Goal: Task Accomplishment & Management: Manage account settings

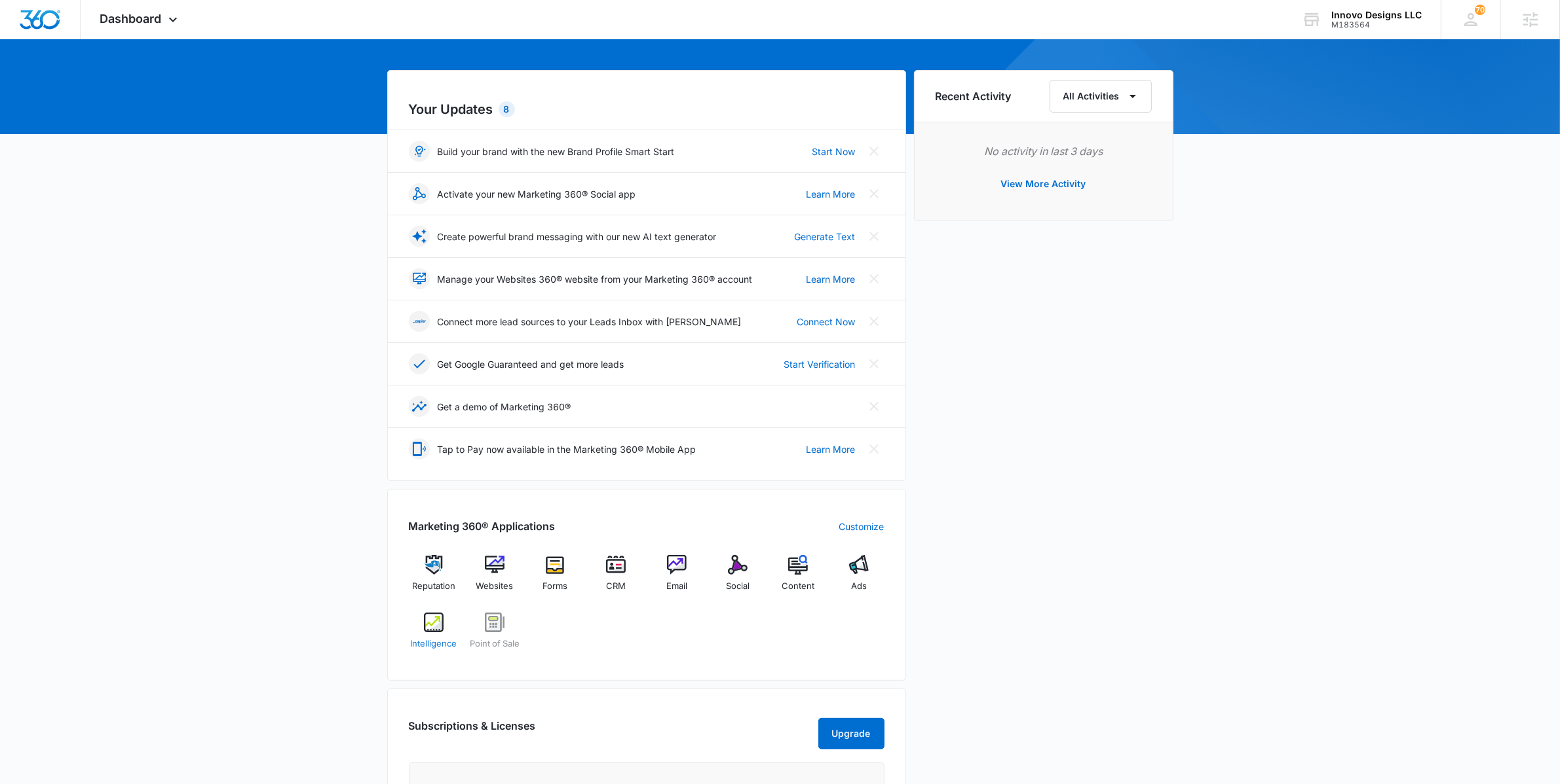
scroll to position [103, 0]
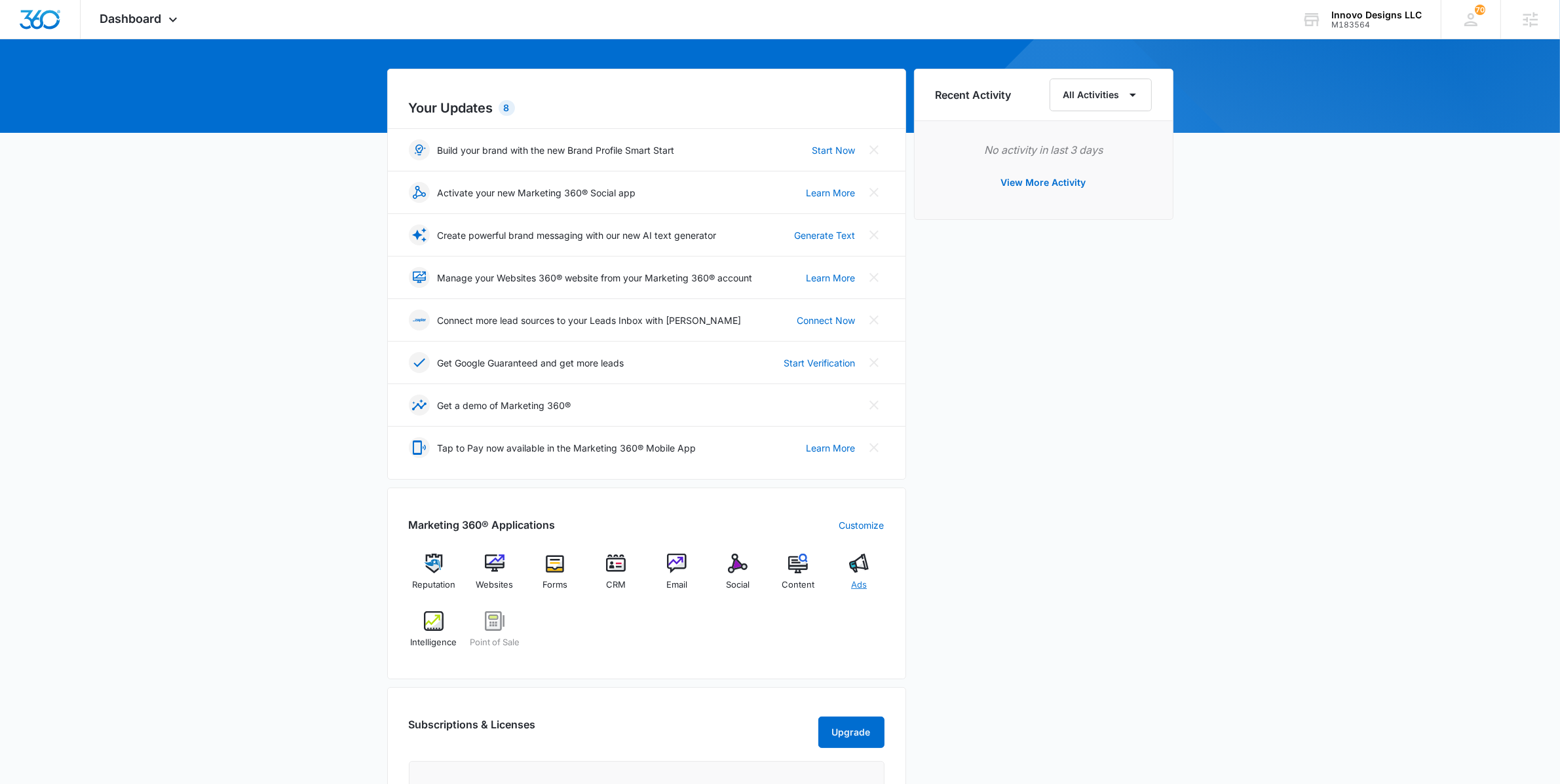
click at [847, 585] on div "Ads" at bounding box center [859, 578] width 50 height 47
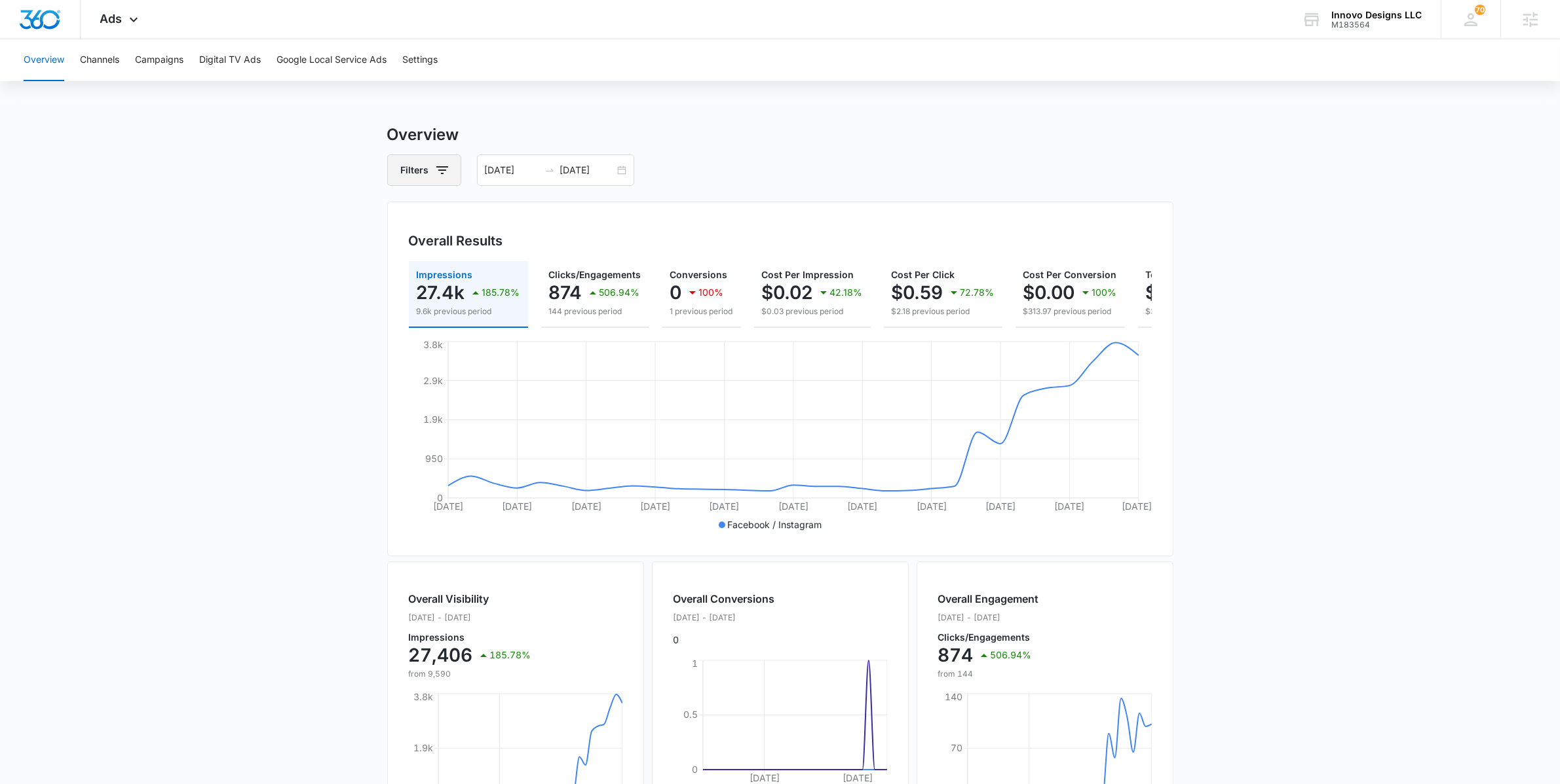
click at [434, 182] on button "Filters" at bounding box center [424, 170] width 74 height 31
click at [534, 218] on button "Show Channel filters" at bounding box center [543, 218] width 21 height 21
click at [424, 257] on label "Google" at bounding box center [479, 262] width 150 height 14
click at [404, 262] on input "Google" at bounding box center [403, 262] width 1 height 1
checkbox input "true"
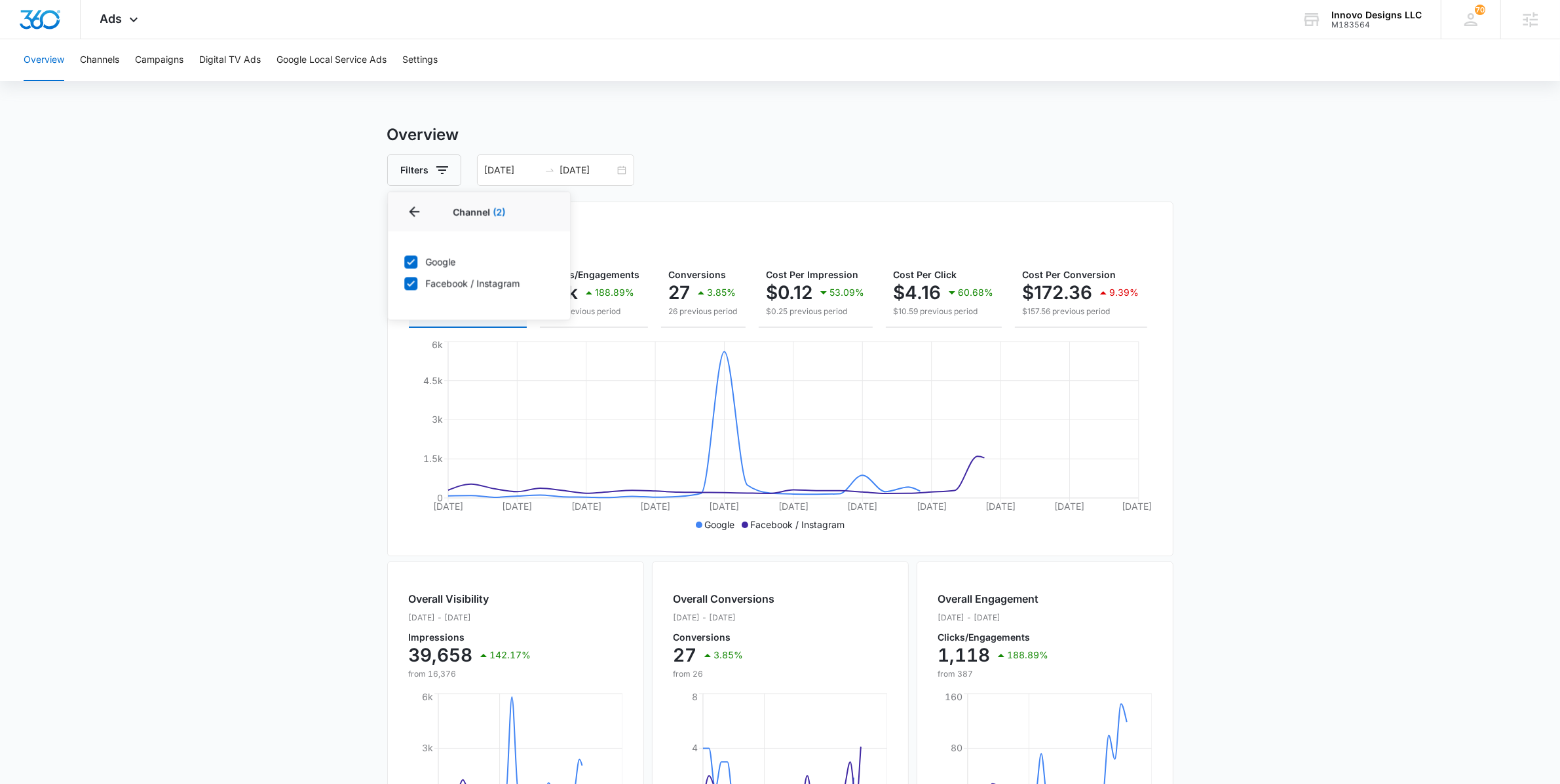
click at [314, 366] on main "Overview Filters Channel 2 Channel (2) Google Facebook / Instagram Type Clear A…" at bounding box center [780, 593] width 1560 height 940
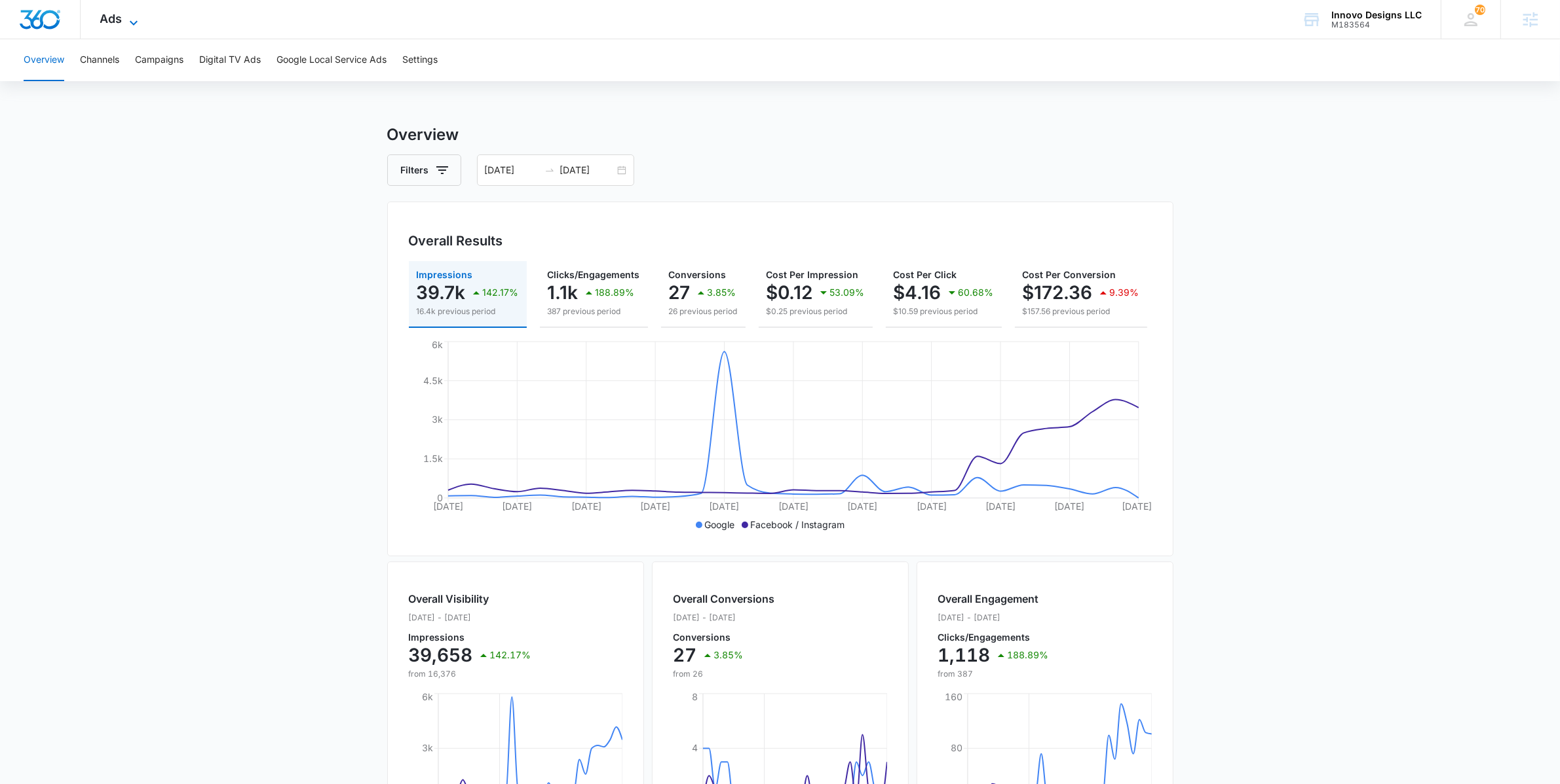
click at [140, 27] on icon at bounding box center [134, 22] width 16 height 16
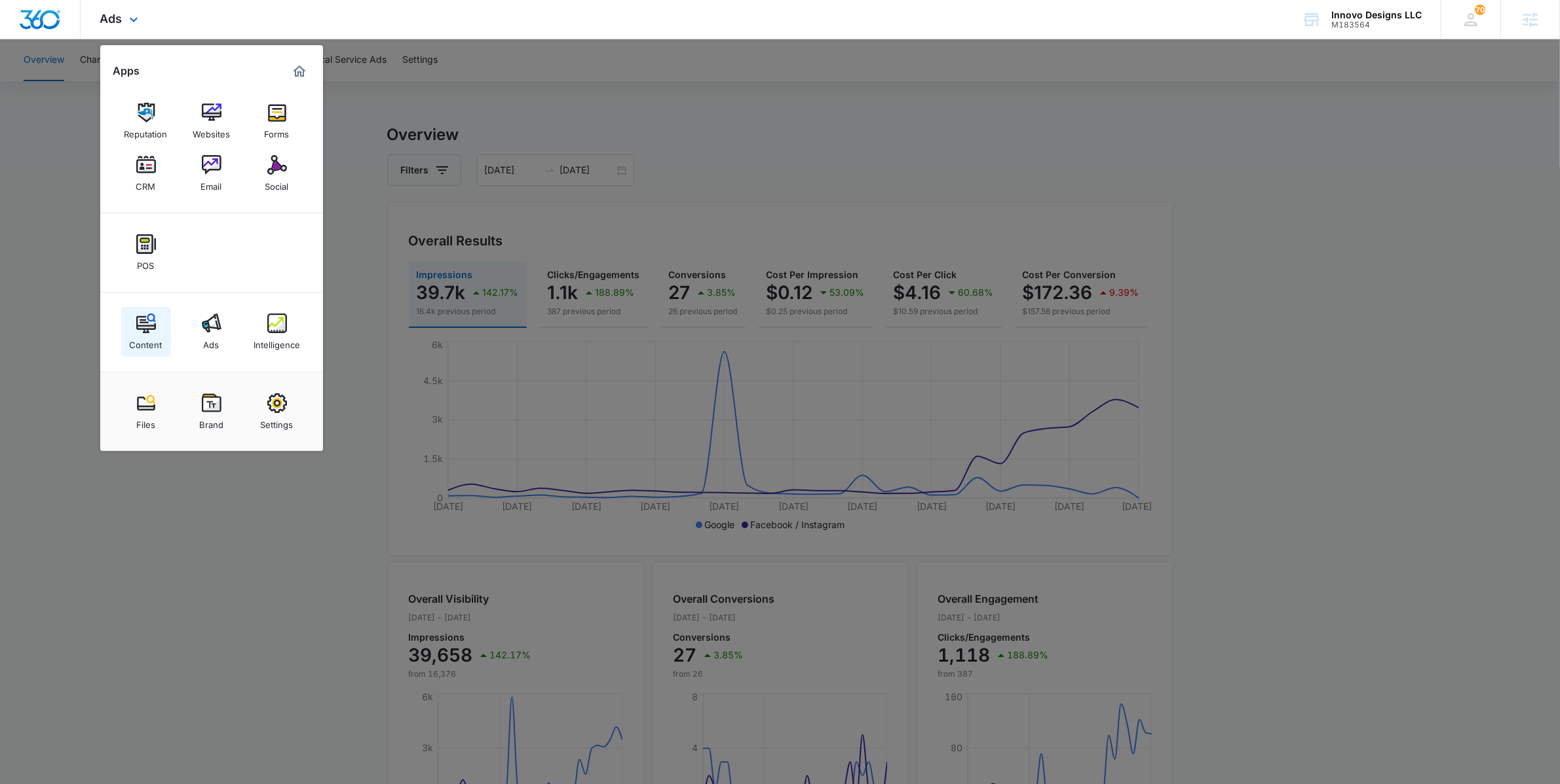
click at [148, 323] on img at bounding box center [146, 323] width 20 height 20
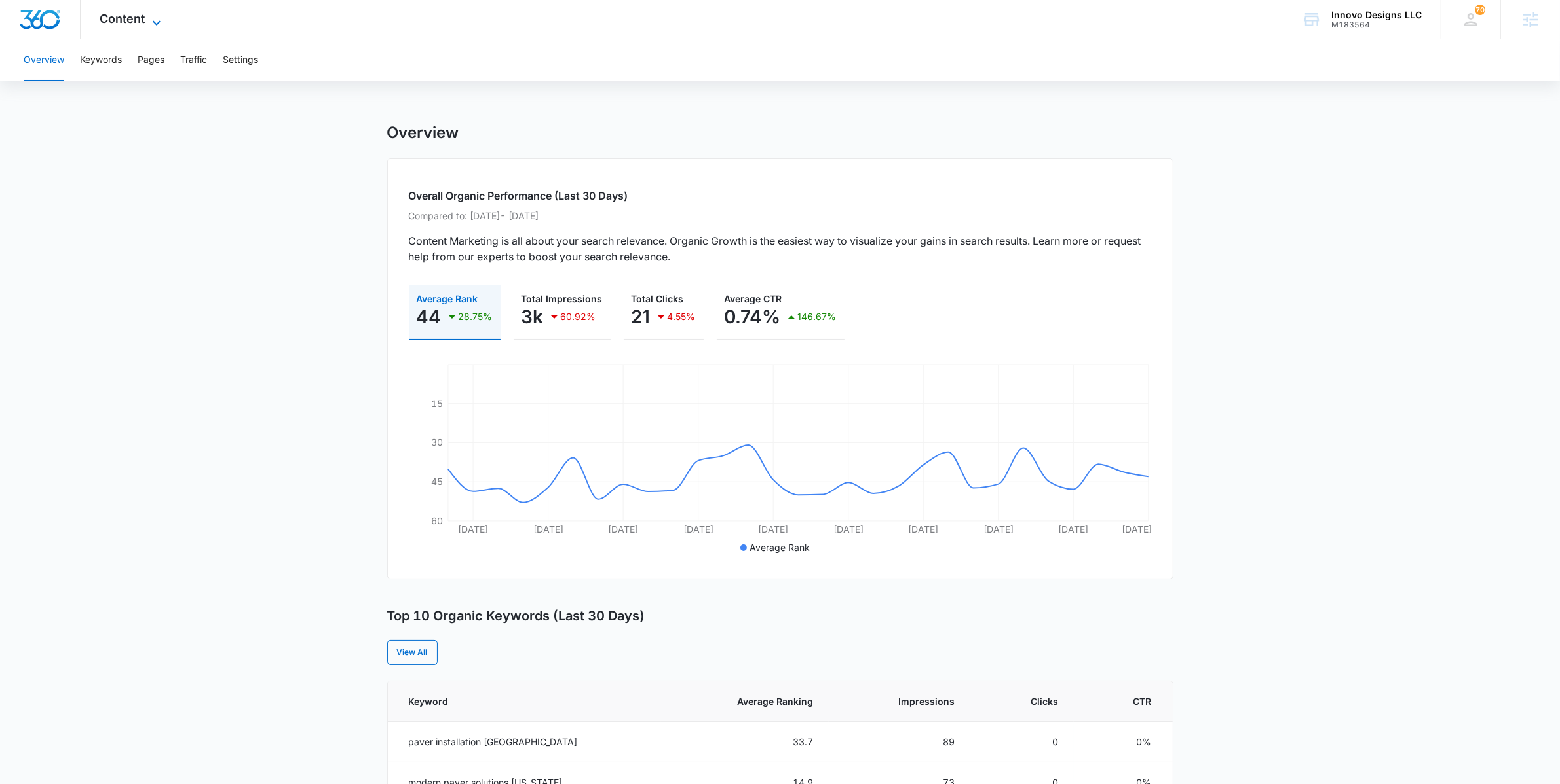
click at [153, 17] on icon at bounding box center [156, 22] width 16 height 16
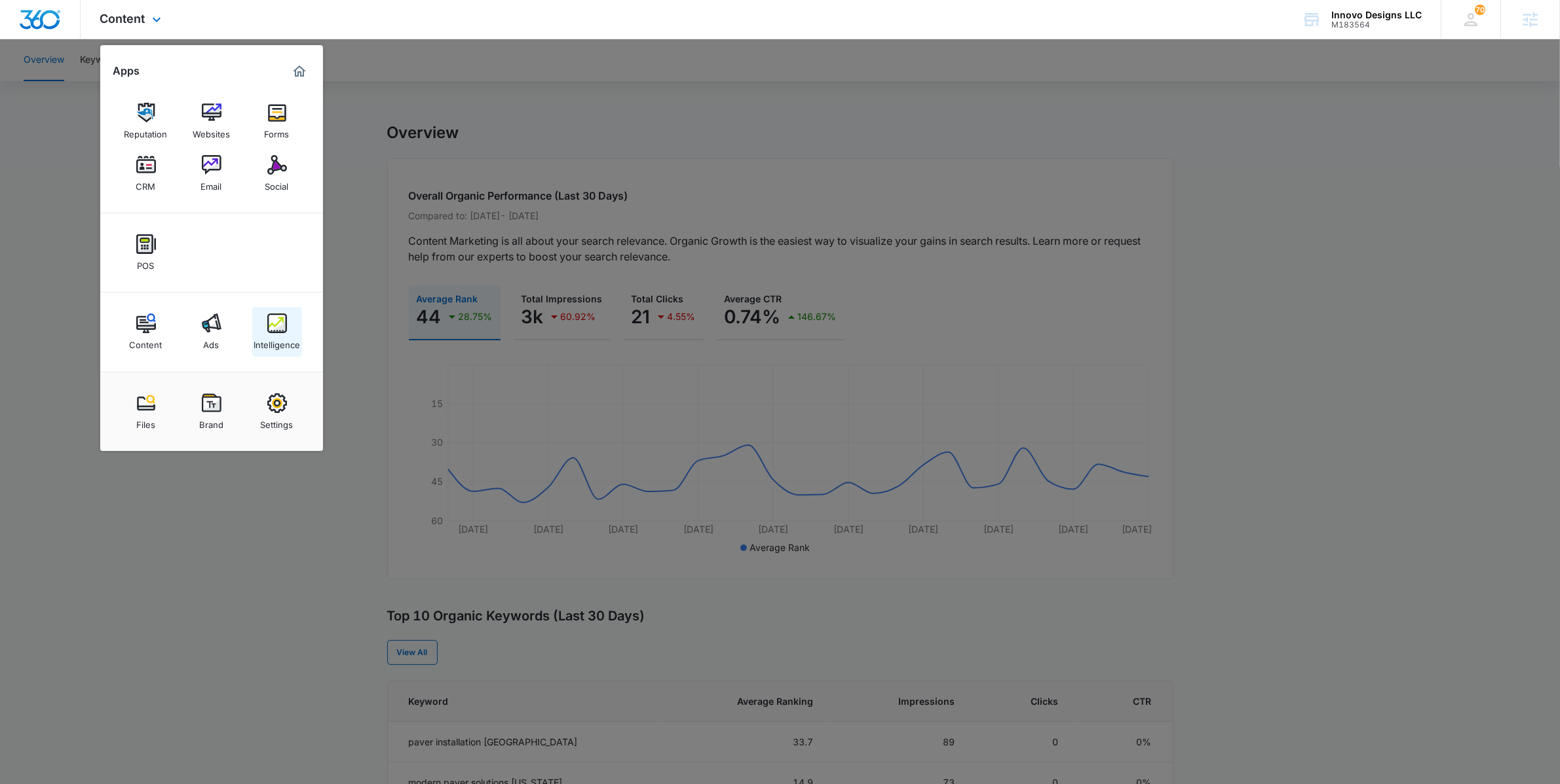
click at [274, 352] on link "Intelligence" at bounding box center [277, 332] width 50 height 50
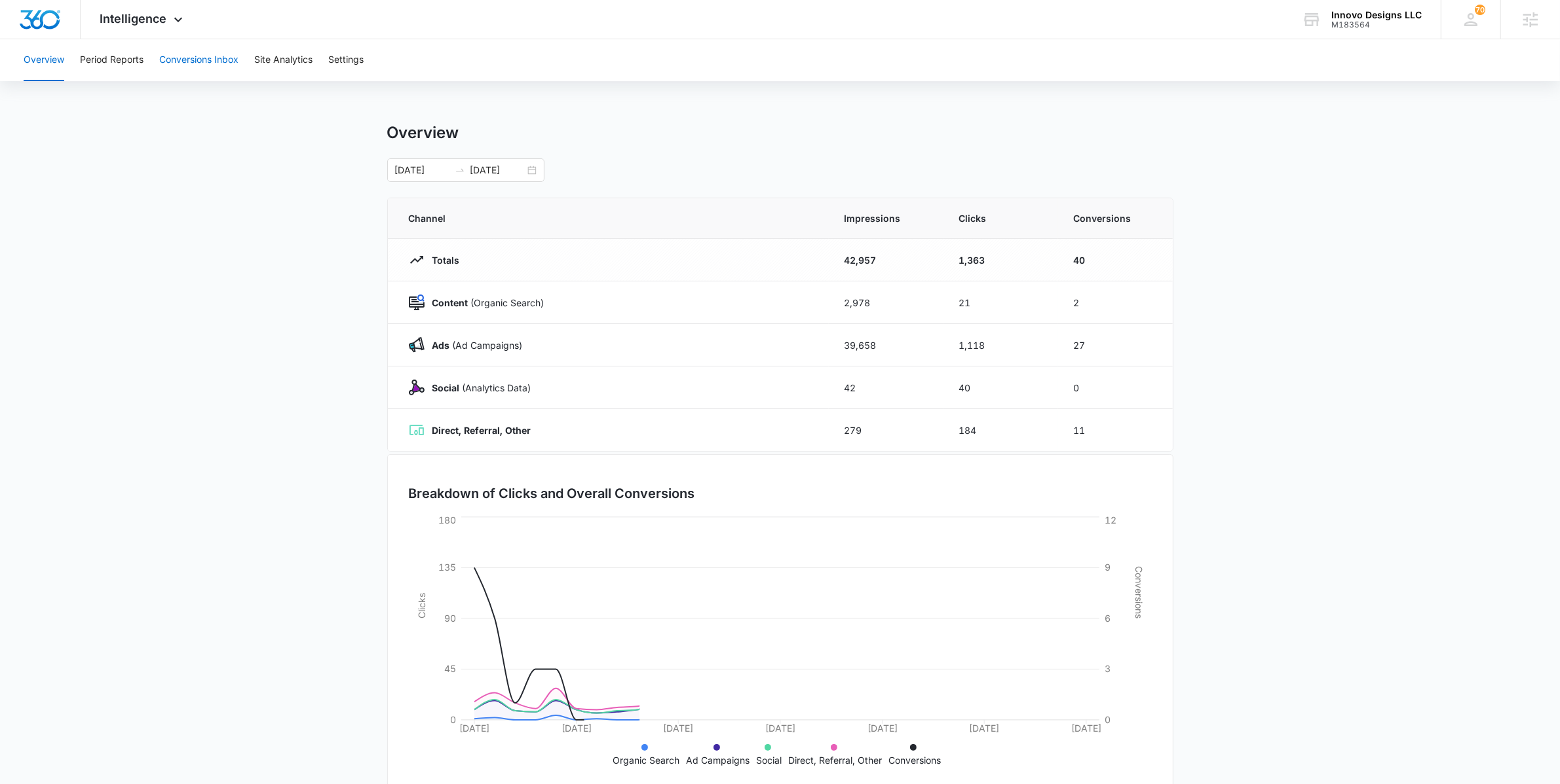
click at [207, 61] on button "Conversions Inbox" at bounding box center [199, 60] width 79 height 42
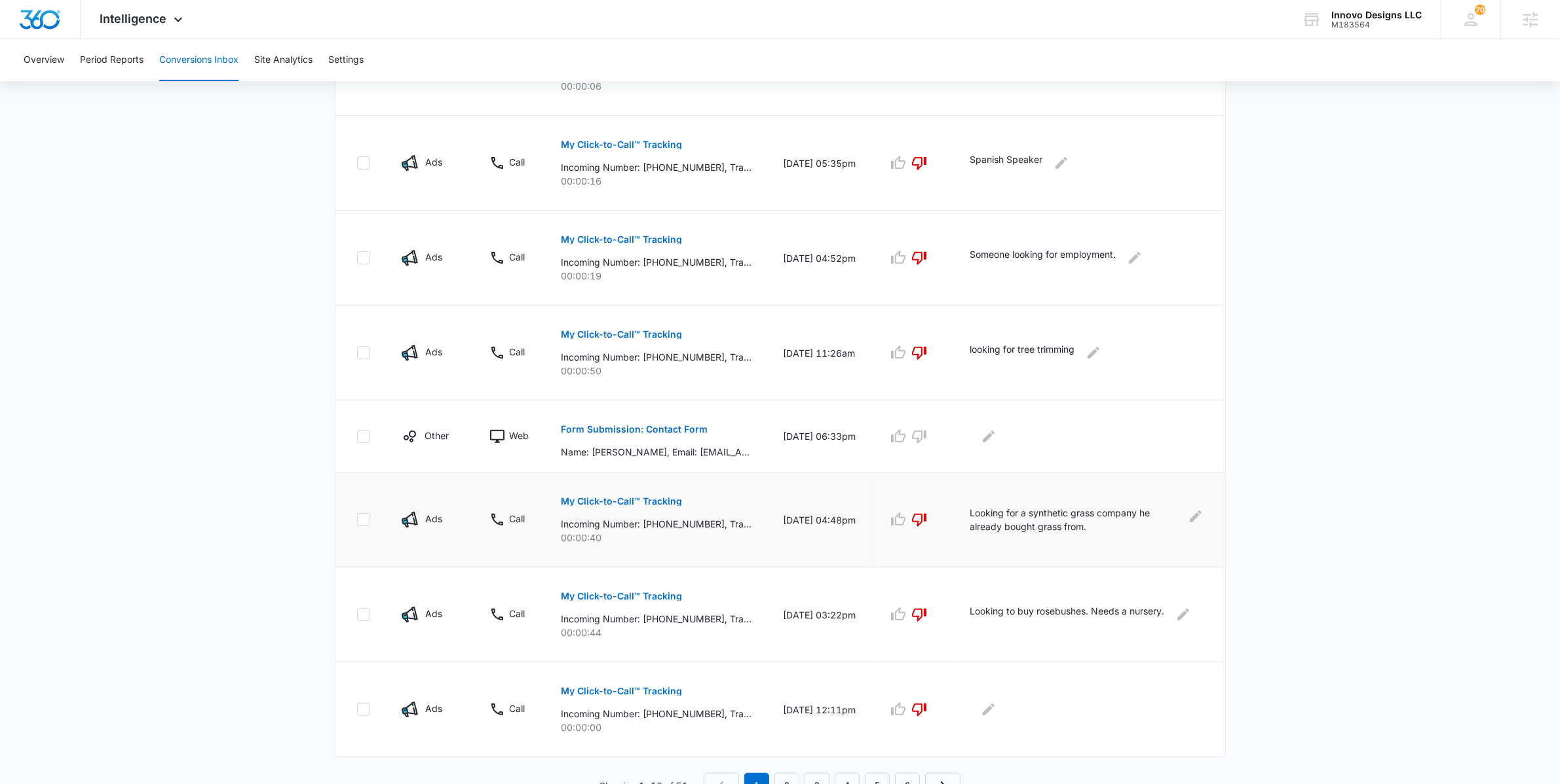
scroll to position [597, 0]
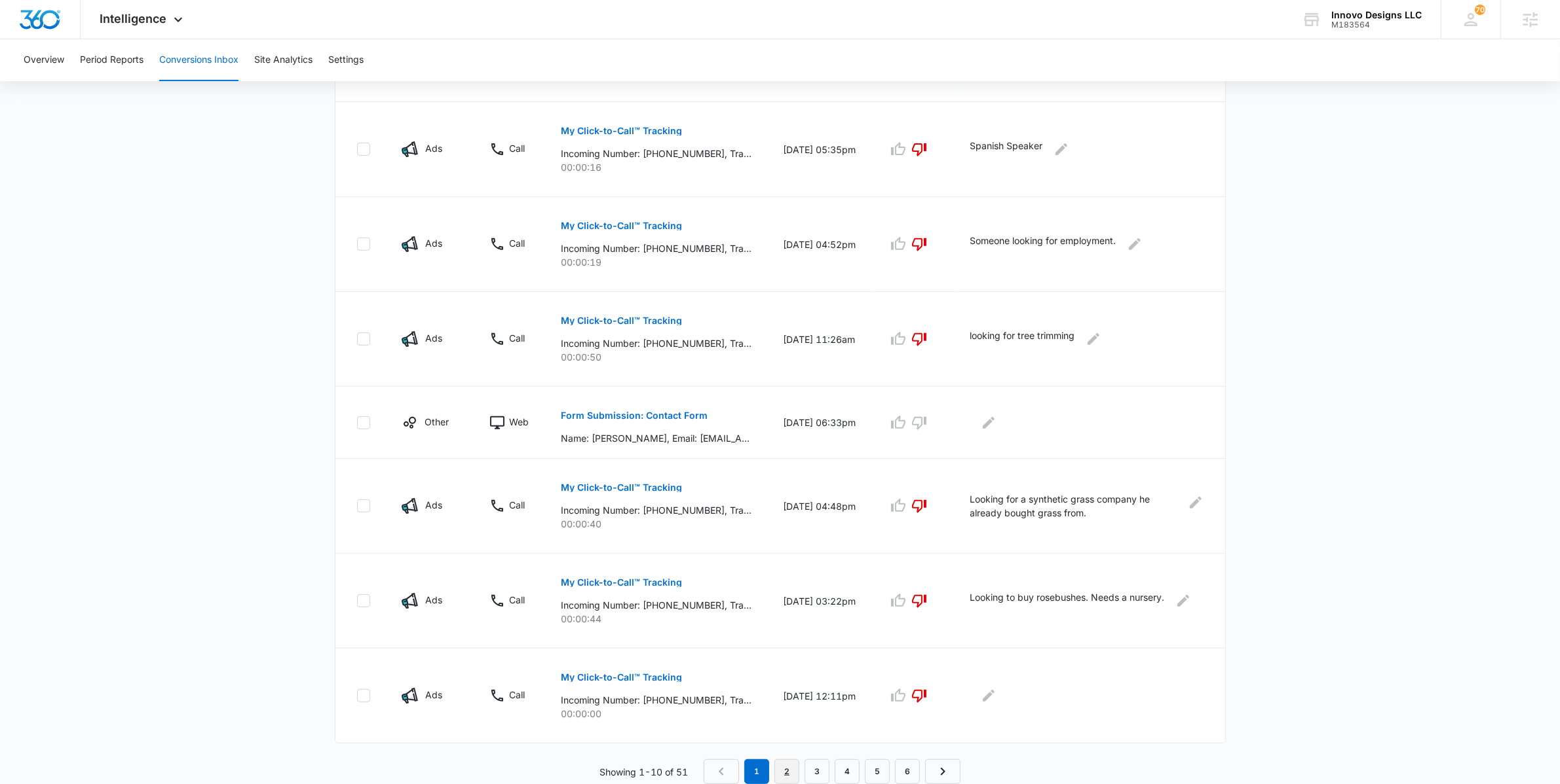
click at [783, 768] on link "2" at bounding box center [786, 772] width 25 height 25
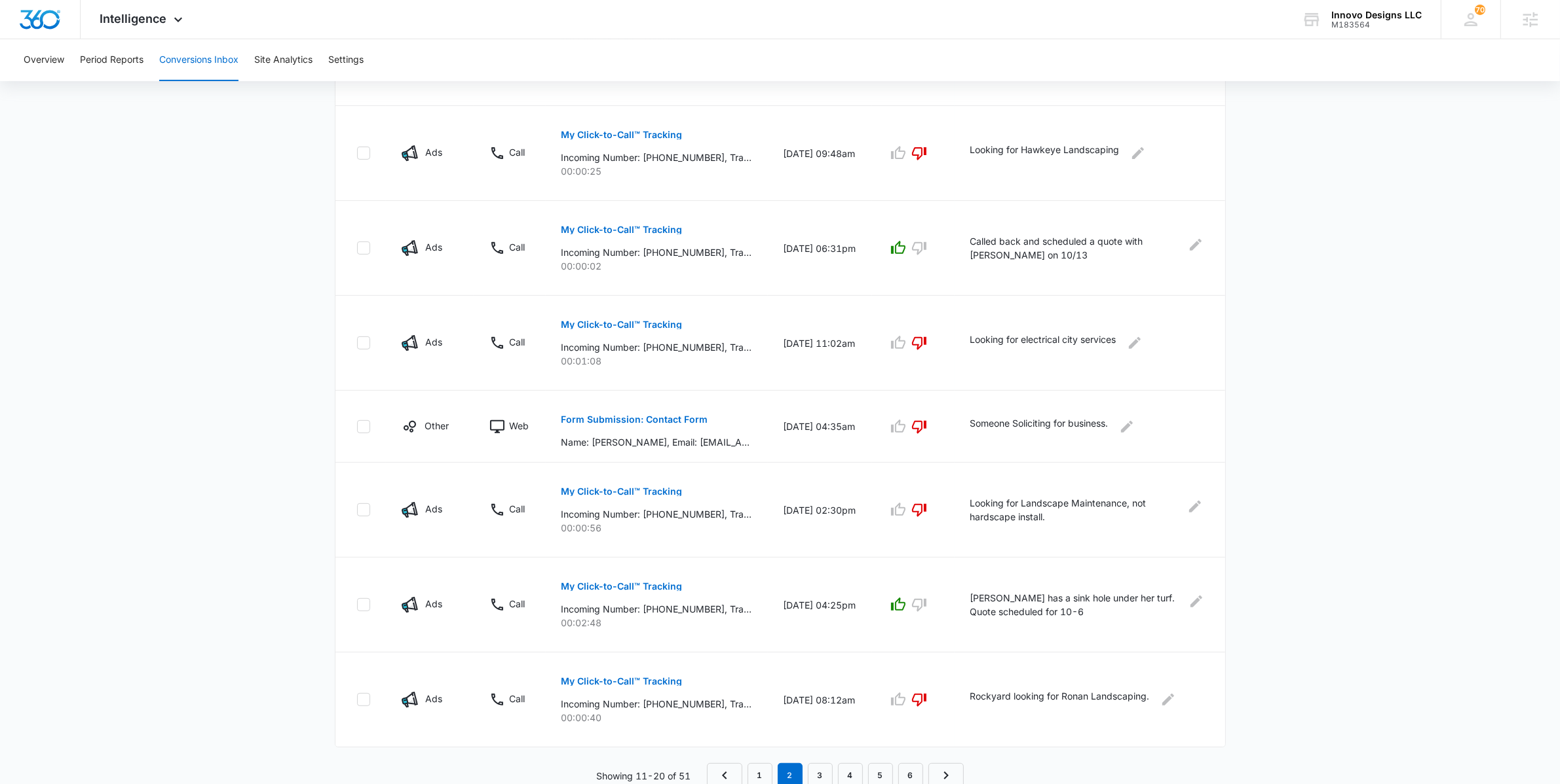
scroll to position [595, 0]
click at [815, 770] on link "3" at bounding box center [820, 772] width 25 height 25
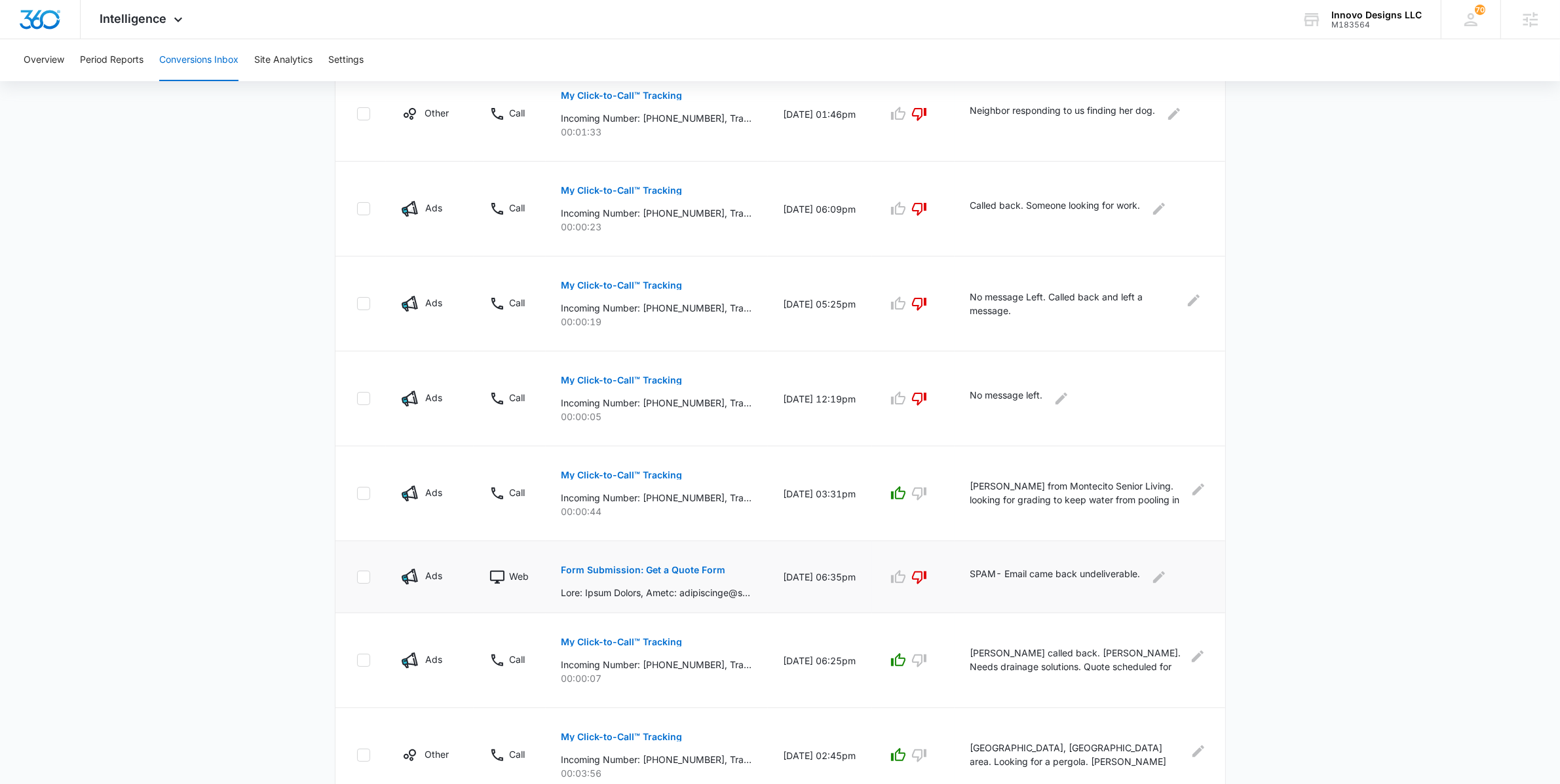
scroll to position [61, 0]
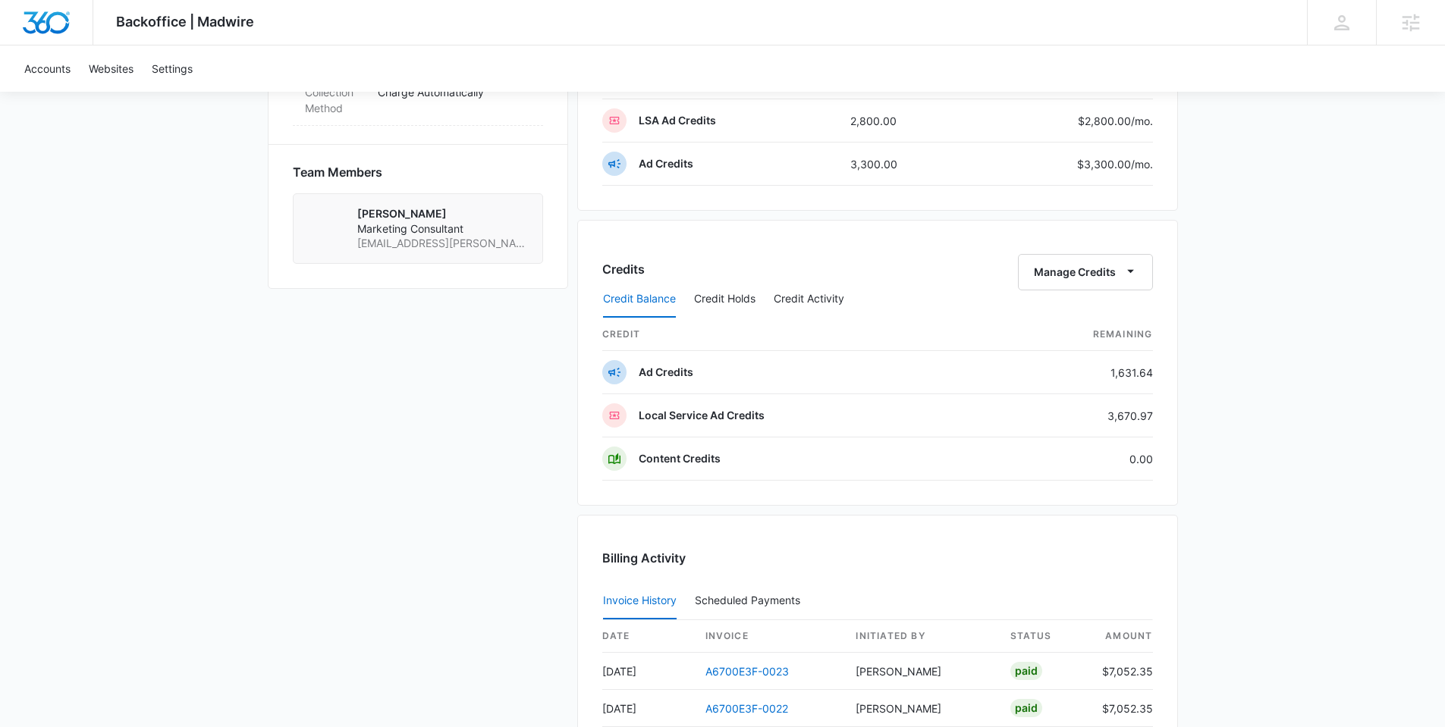
scroll to position [1053, 0]
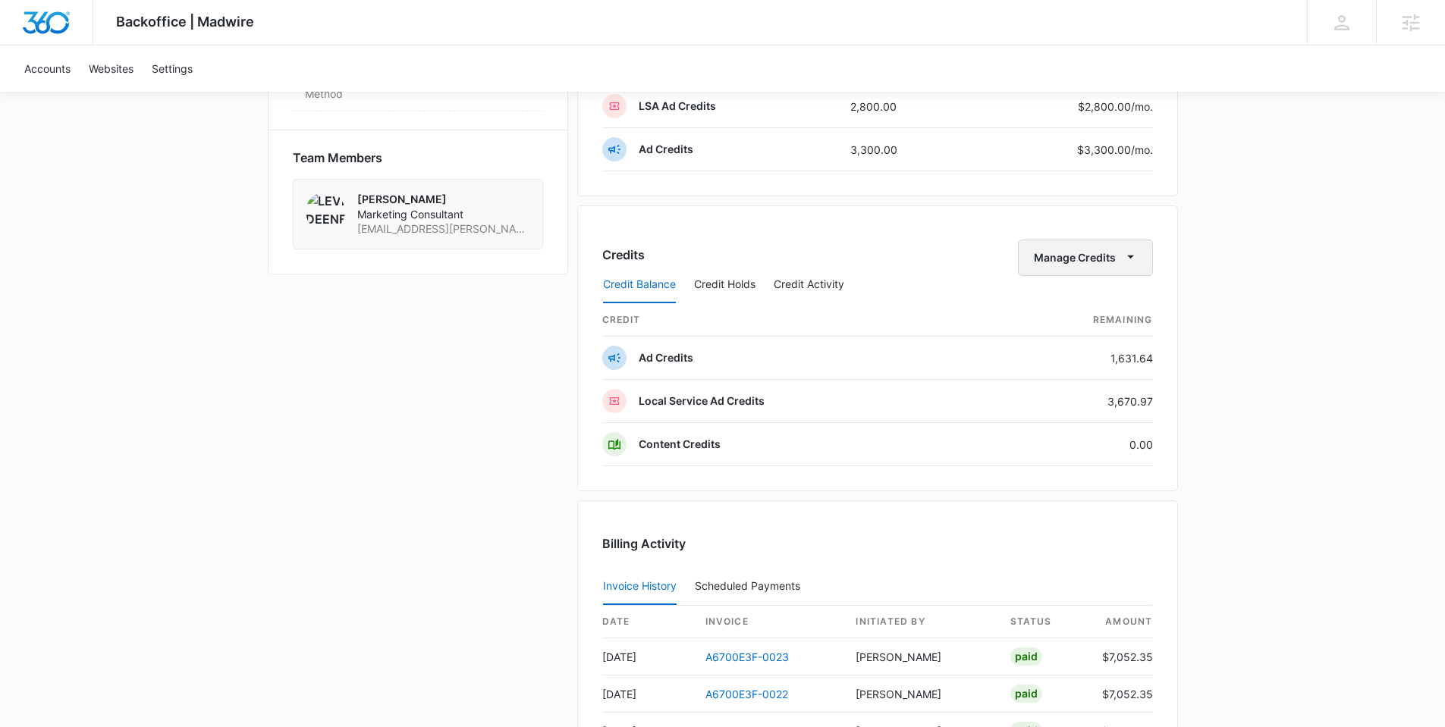
click at [1117, 256] on button "Manage Credits" at bounding box center [1085, 258] width 135 height 36
click at [1095, 305] on div "Transfer Credits" at bounding box center [1077, 306] width 80 height 11
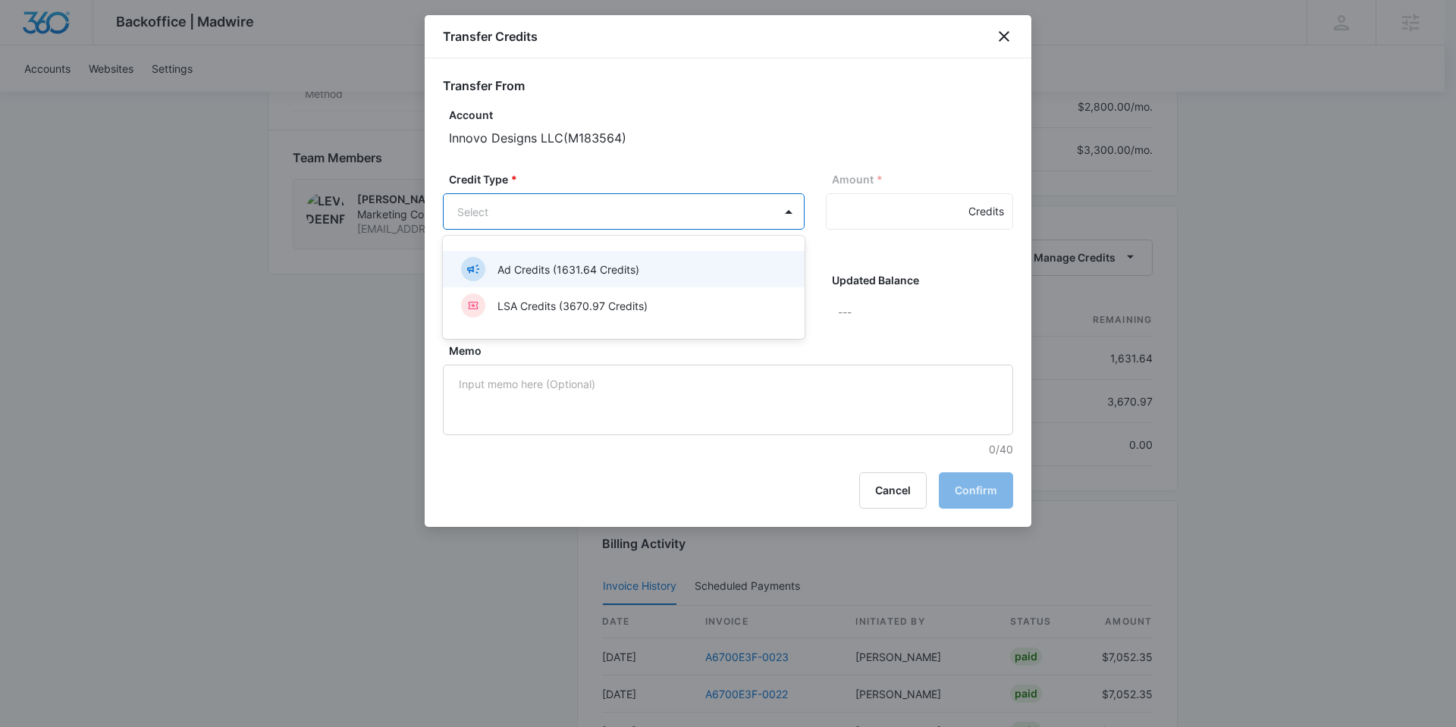
drag, startPoint x: 766, startPoint y: 223, endPoint x: 766, endPoint y: 233, distance: 9.9
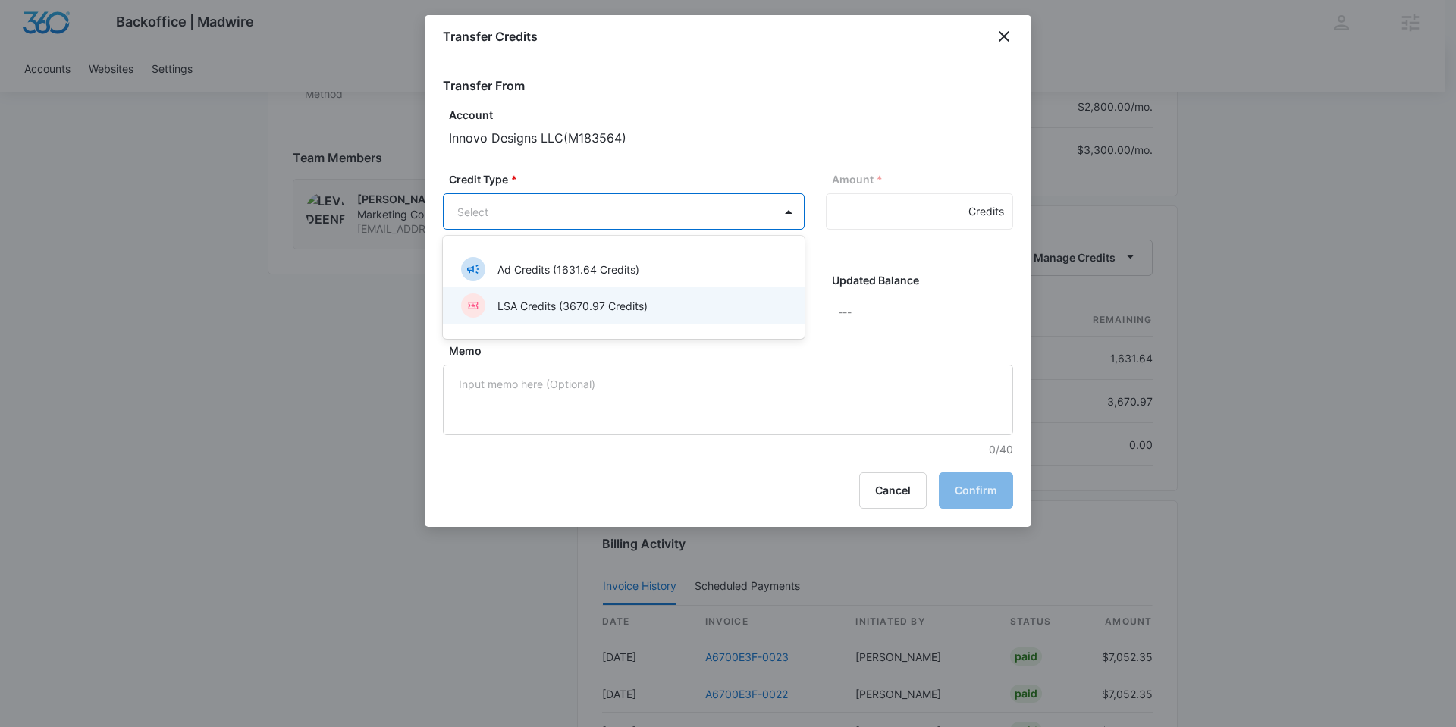
drag, startPoint x: 742, startPoint y: 276, endPoint x: 739, endPoint y: 309, distance: 33.5
click at [739, 309] on div "Ad Credits (1631.64 Credits) LSA Credits (3670.97 Credits)" at bounding box center [624, 287] width 362 height 79
click at [738, 310] on div "LSA Credits (3670.97 Credits)" at bounding box center [622, 305] width 322 height 24
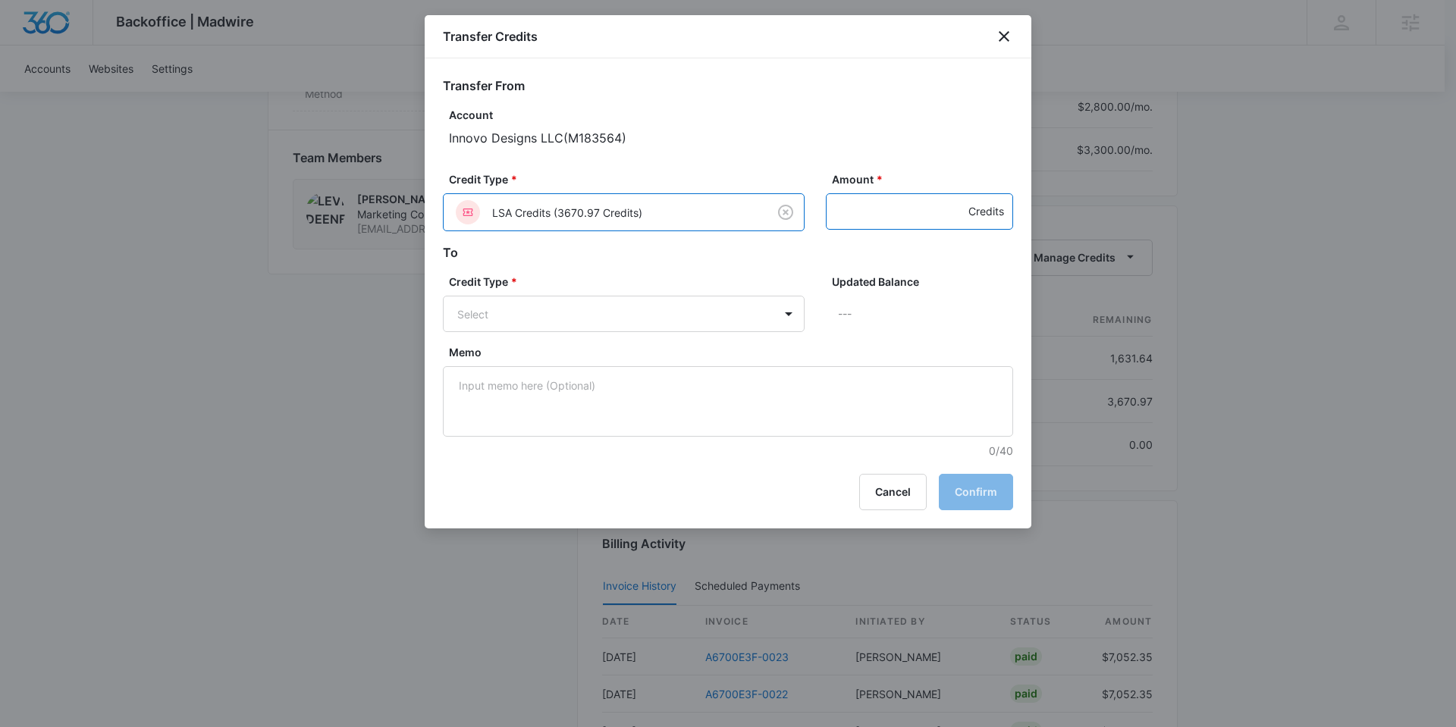
click at [874, 218] on input "Amount *" at bounding box center [919, 211] width 187 height 36
type input "1000"
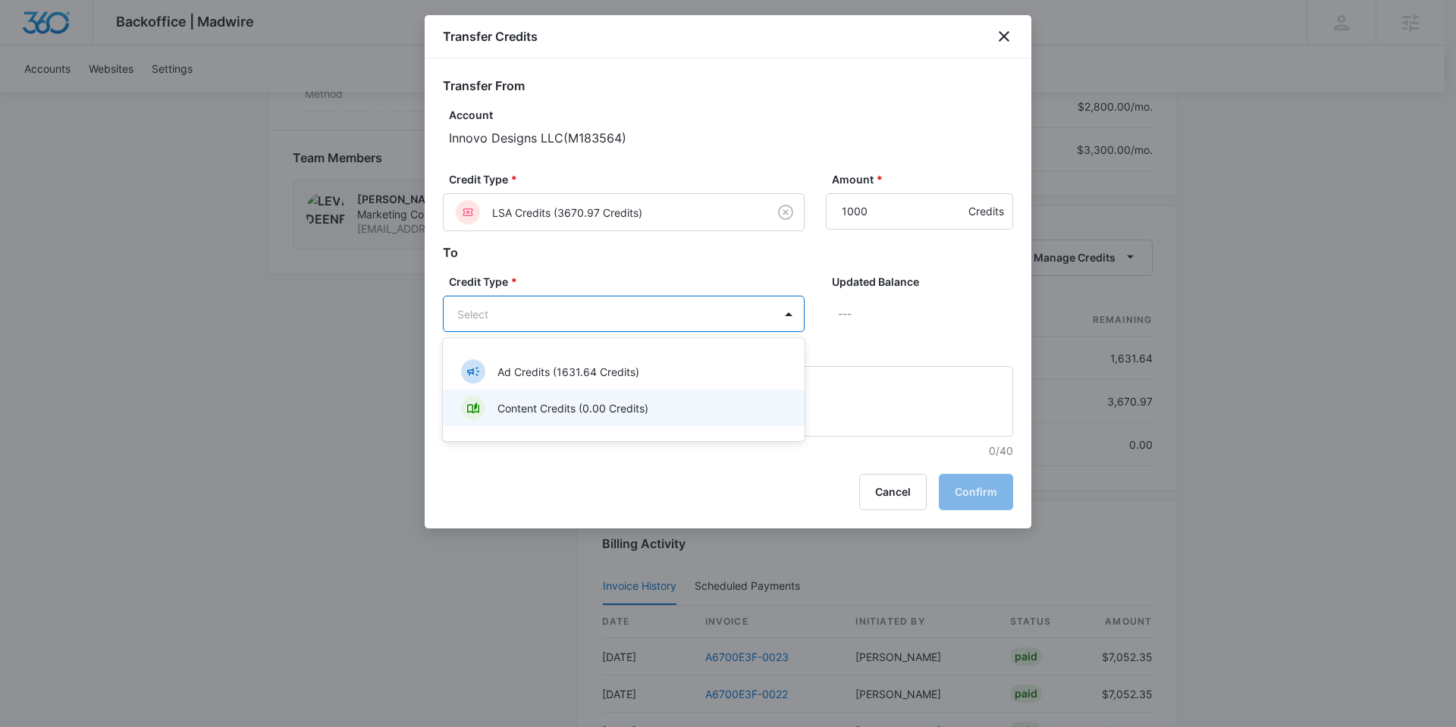
click at [653, 399] on div "Content Credits (0.00 Credits)" at bounding box center [622, 408] width 322 height 24
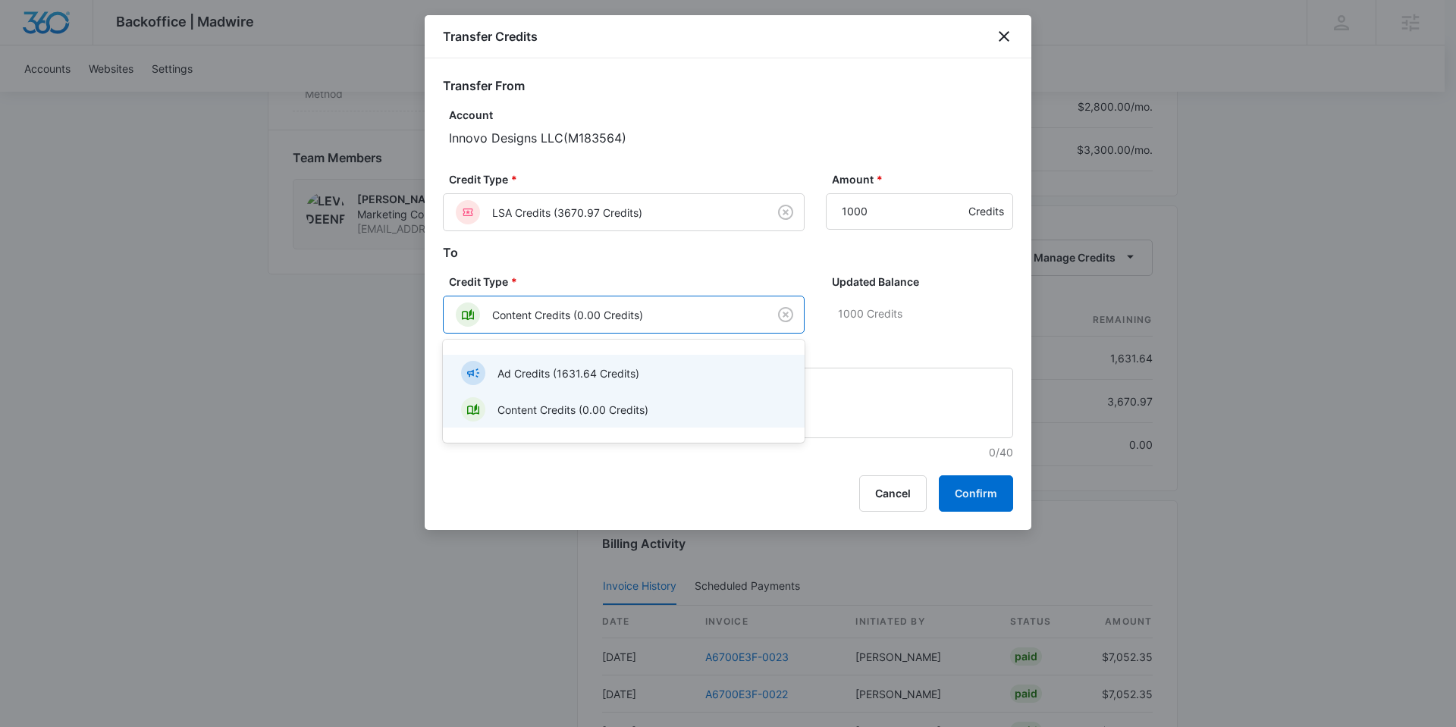
click at [743, 367] on div "Ad Credits (1631.64 Credits)" at bounding box center [622, 373] width 322 height 24
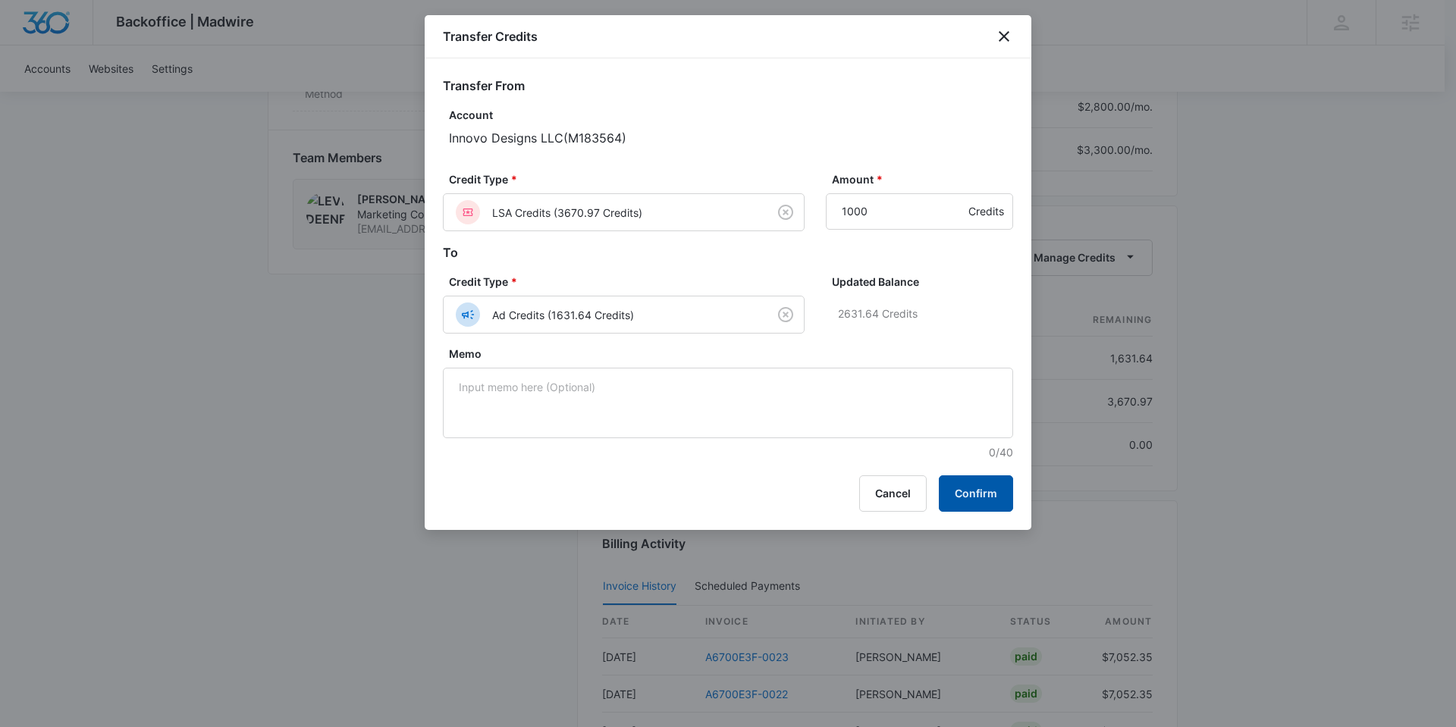
click at [978, 497] on button "Confirm" at bounding box center [976, 493] width 74 height 36
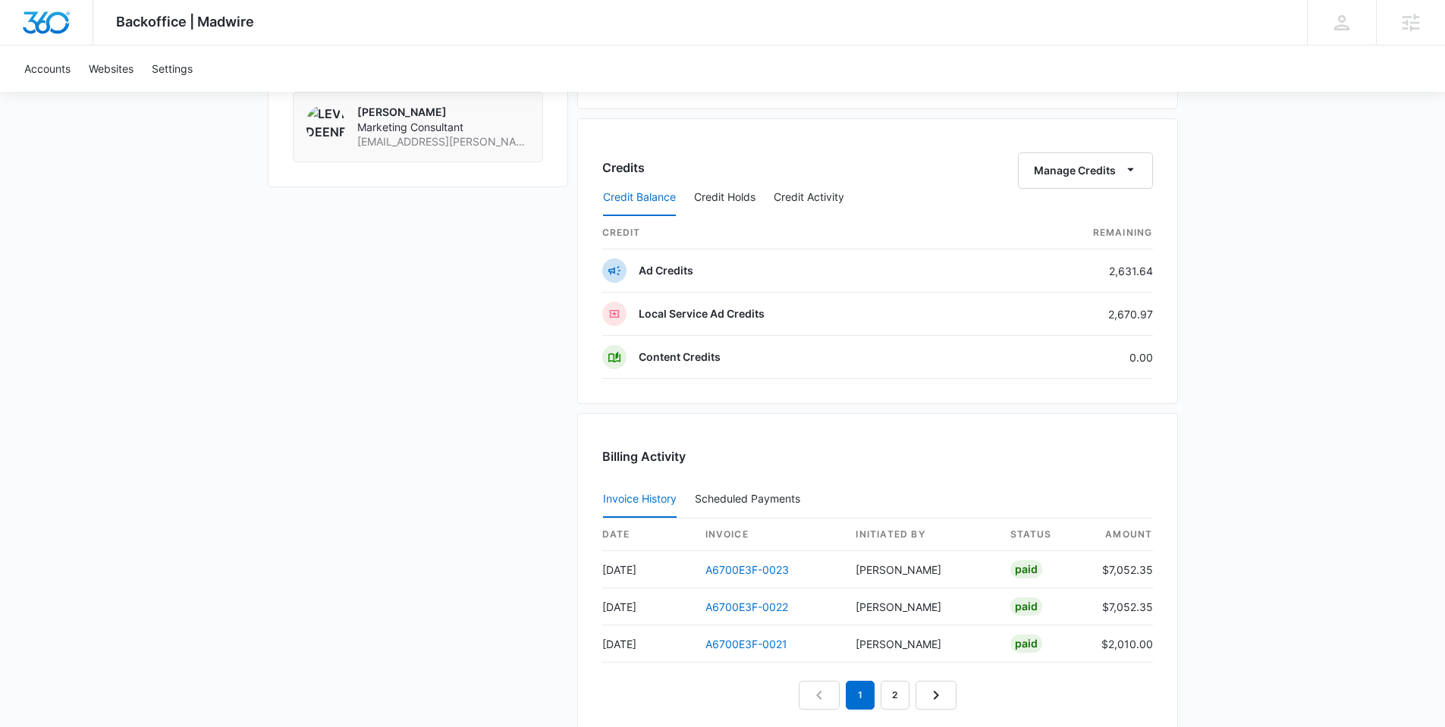
scroll to position [1137, 0]
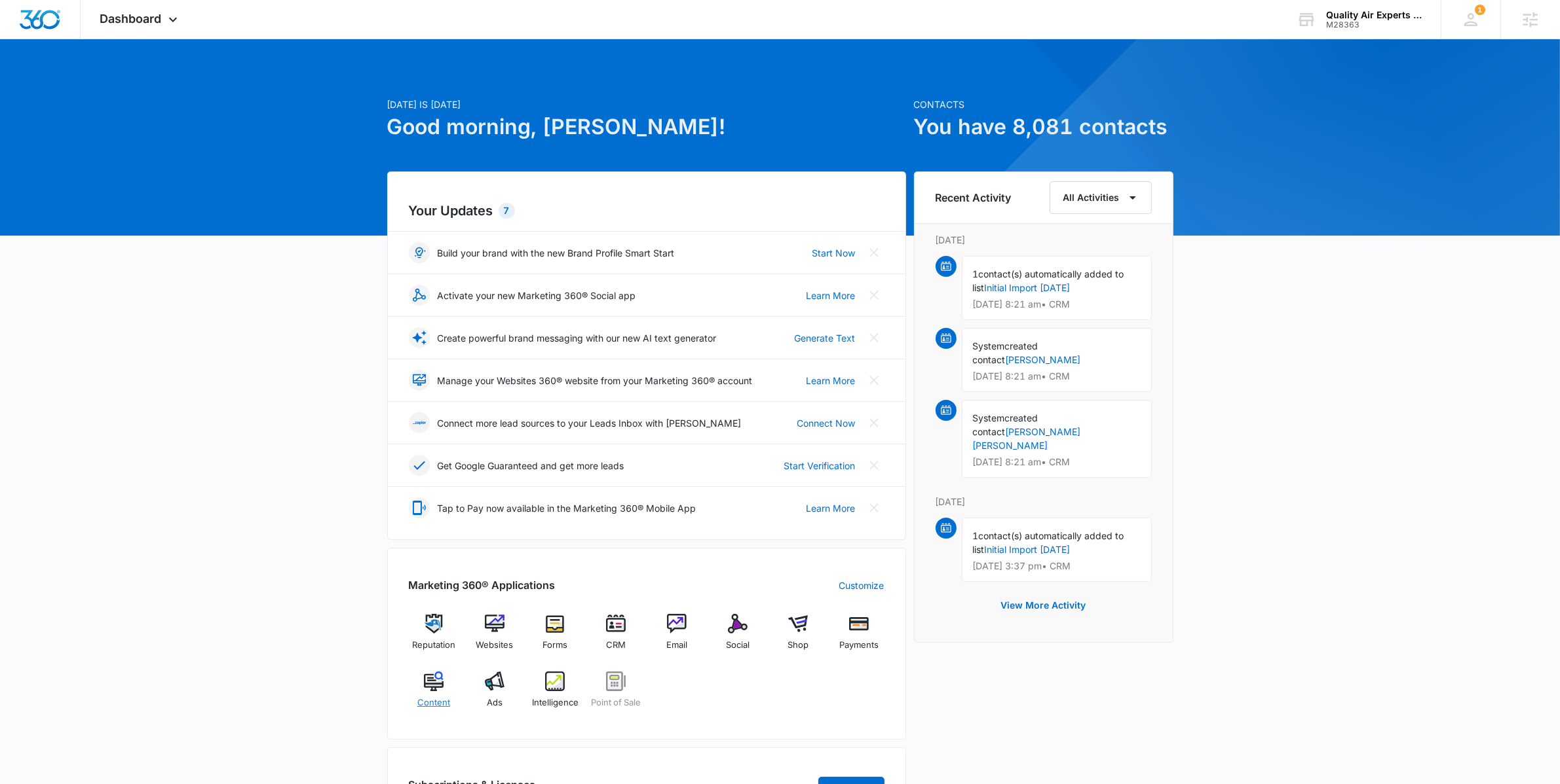
click at [443, 687] on img at bounding box center [434, 681] width 20 height 20
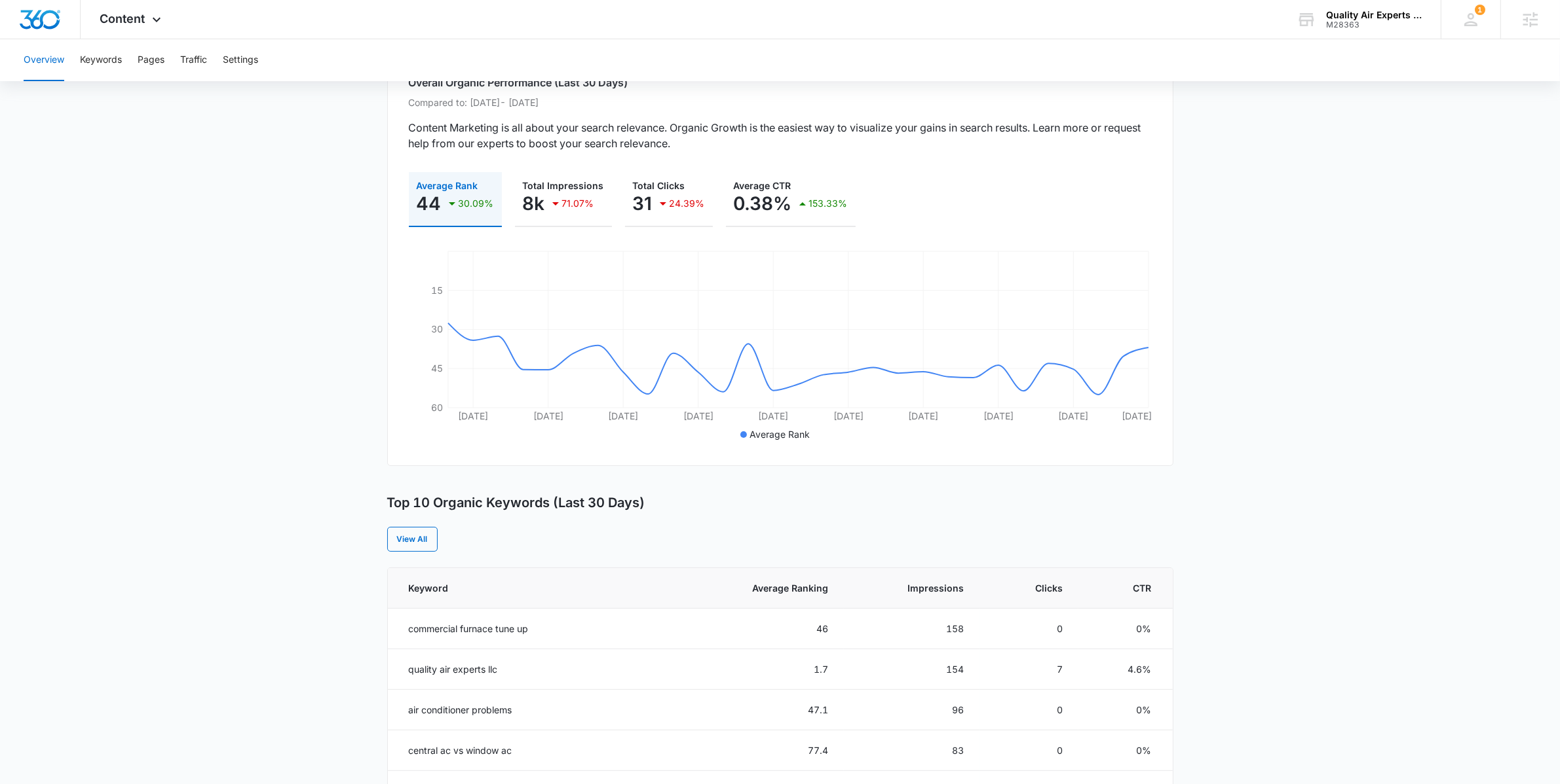
scroll to position [117, 0]
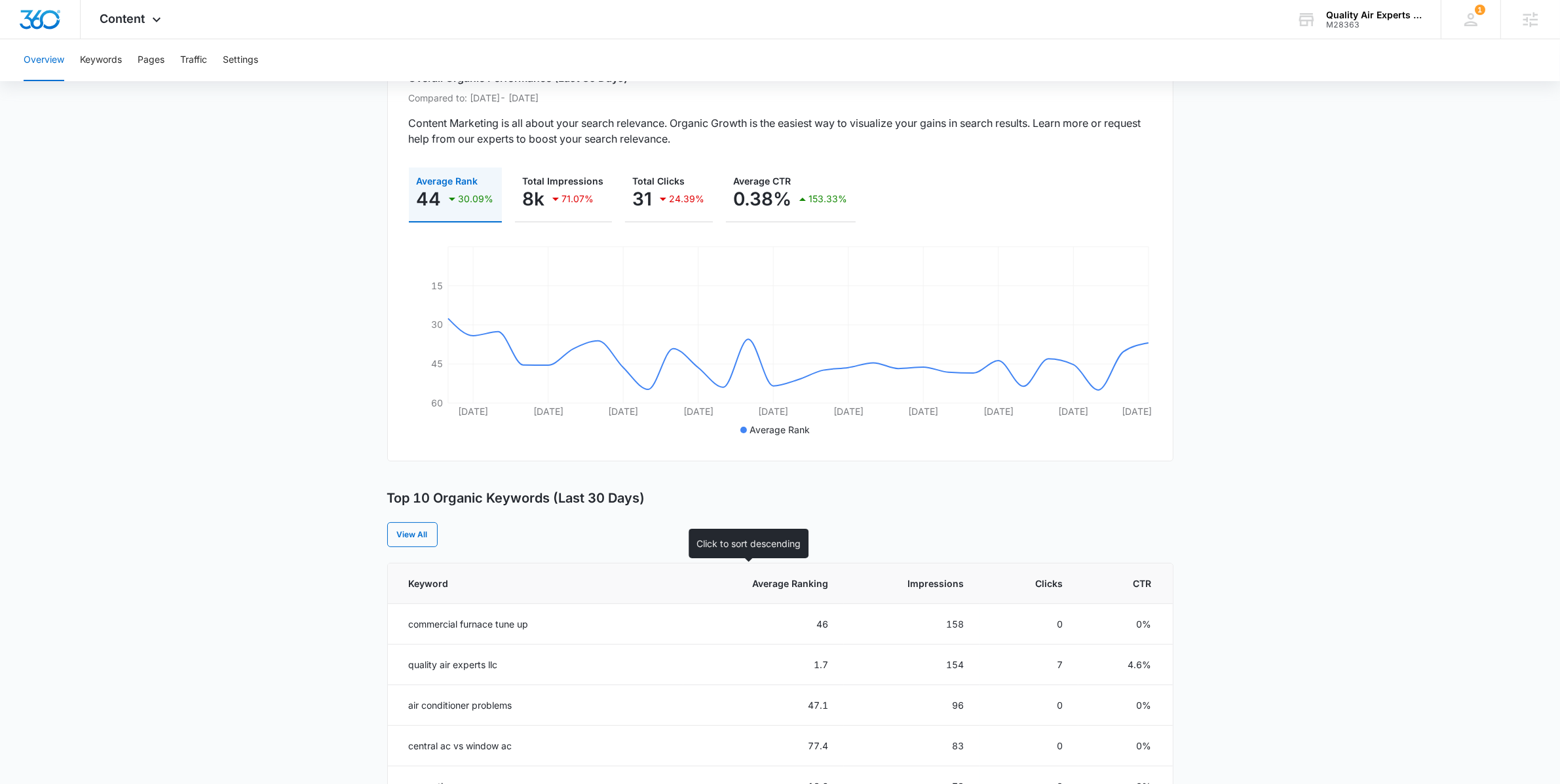
click at [811, 579] on span "Average Ranking" at bounding box center [772, 584] width 110 height 14
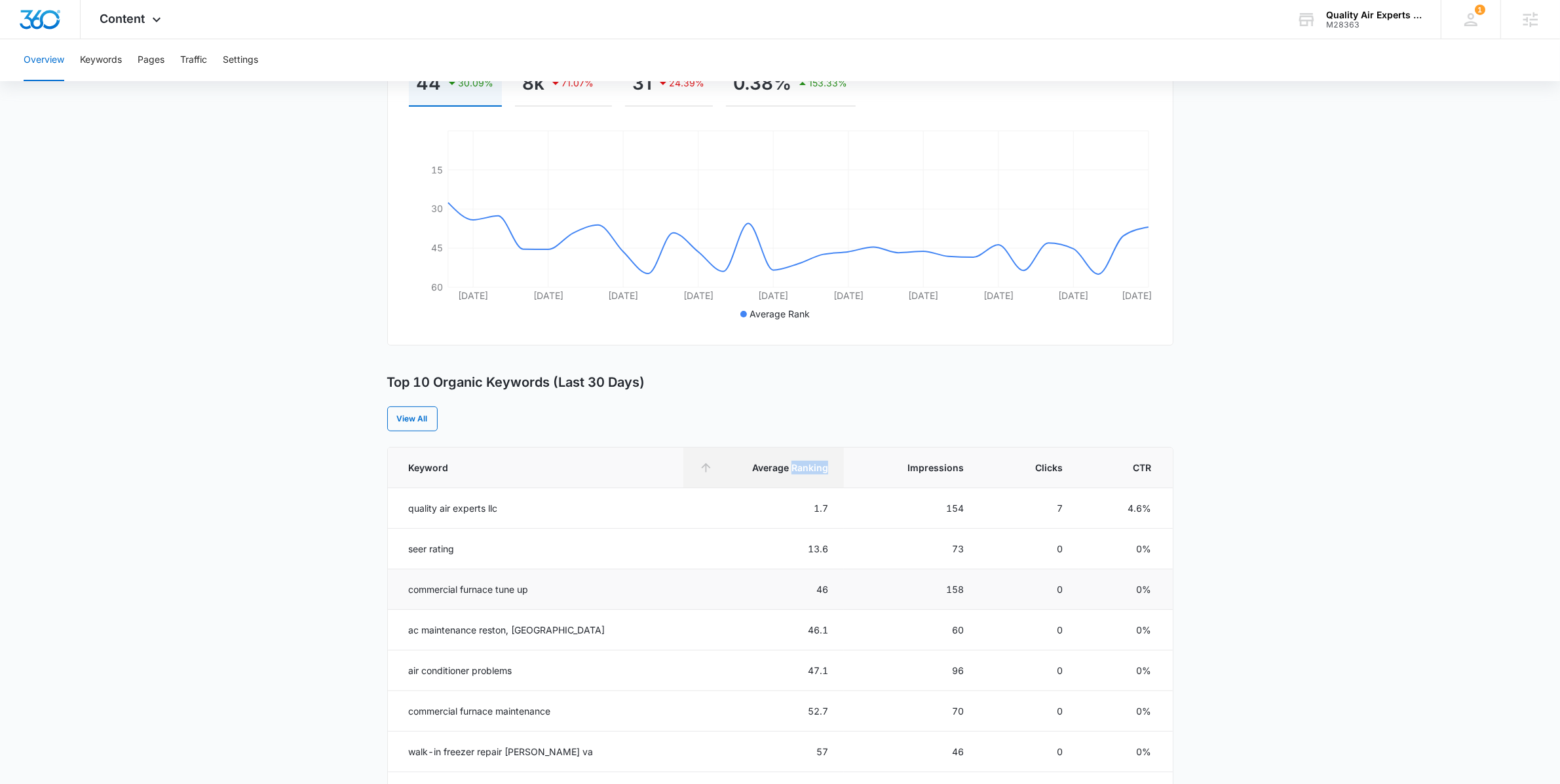
scroll to position [248, 0]
